Goal: Navigation & Orientation: Find specific page/section

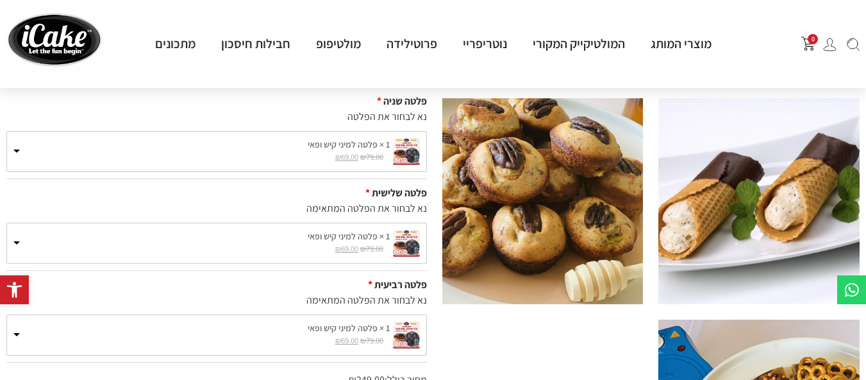
scroll to position [64, 0]
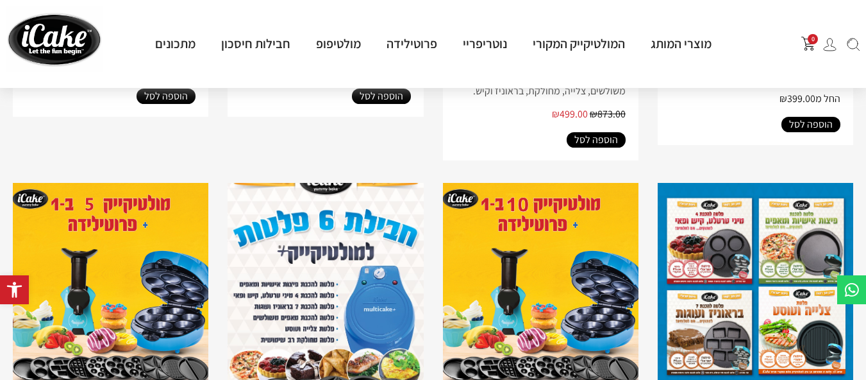
scroll to position [128, 0]
